Goal: Find specific page/section: Find specific page/section

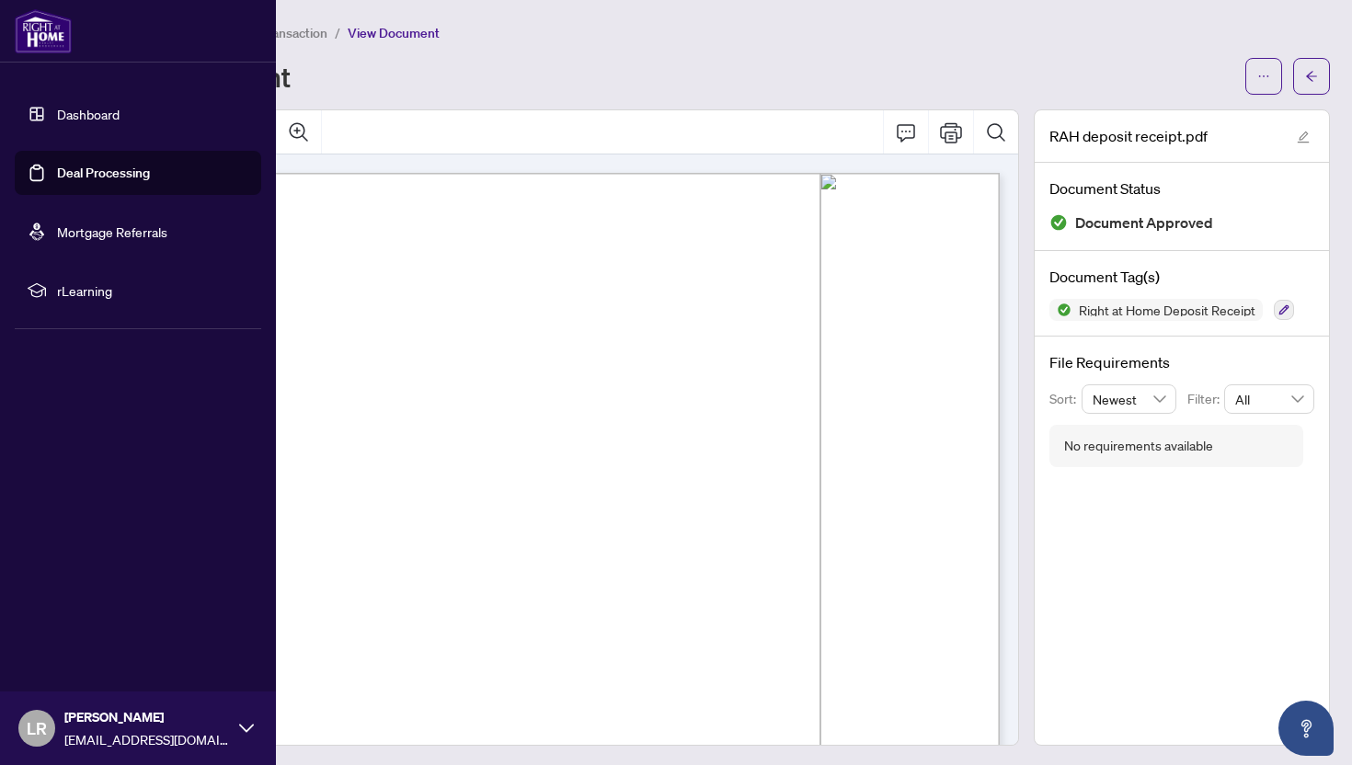
click at [60, 177] on link "Deal Processing" at bounding box center [103, 173] width 93 height 17
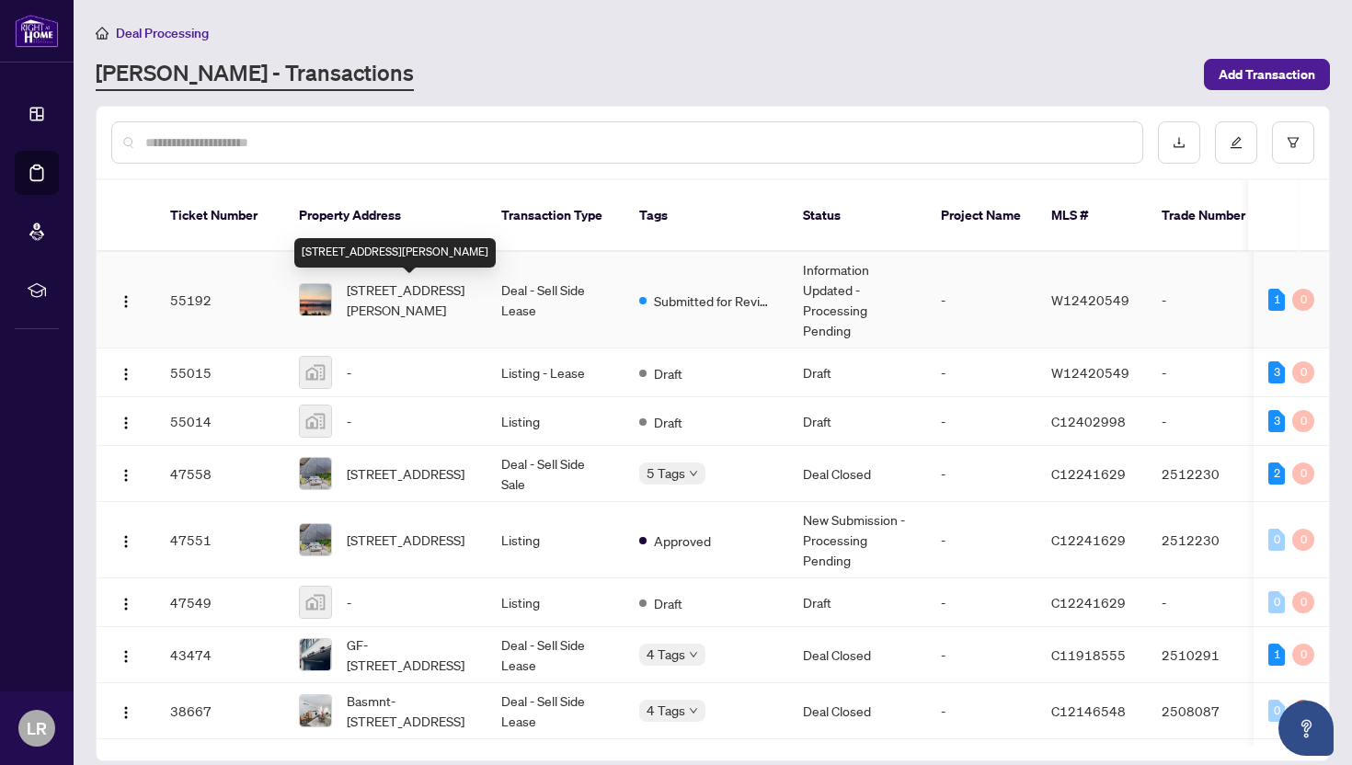
click at [405, 293] on span "[STREET_ADDRESS][PERSON_NAME]" at bounding box center [409, 300] width 125 height 40
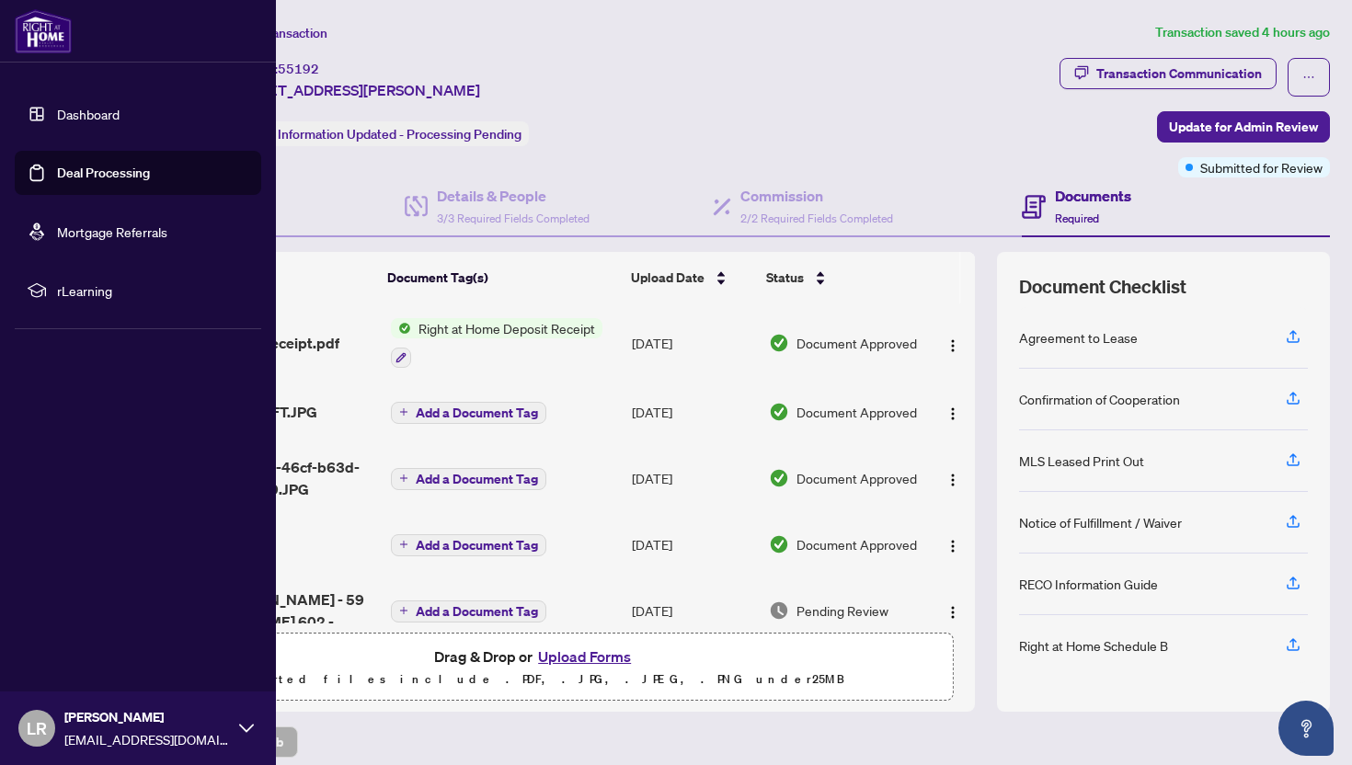
click at [63, 170] on link "Deal Processing" at bounding box center [103, 173] width 93 height 17
